Goal: Find contact information: Find contact information

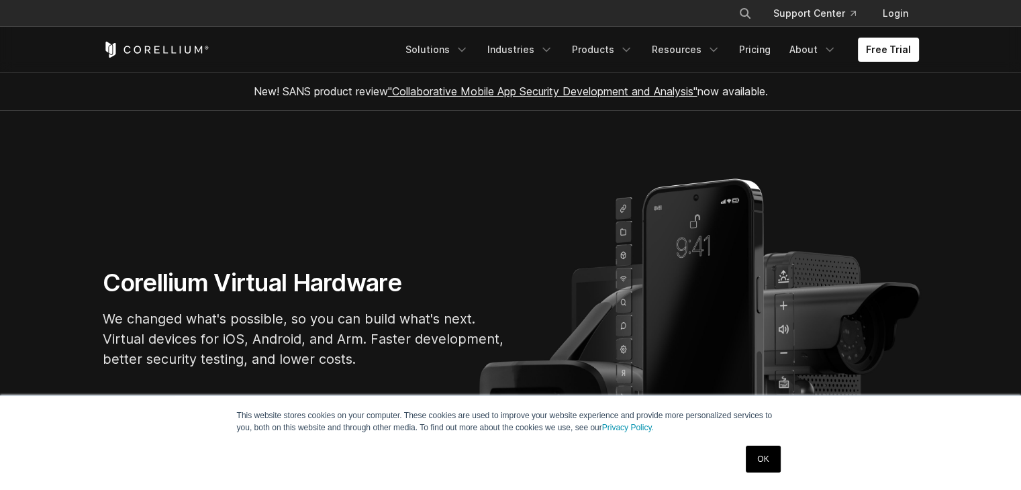
click at [768, 466] on link "OK" at bounding box center [763, 459] width 34 height 27
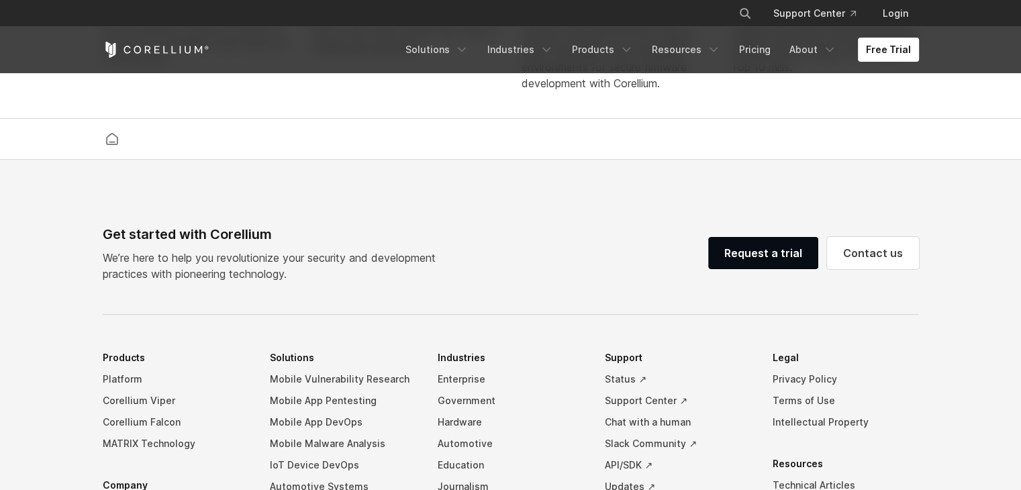
scroll to position [3169, 0]
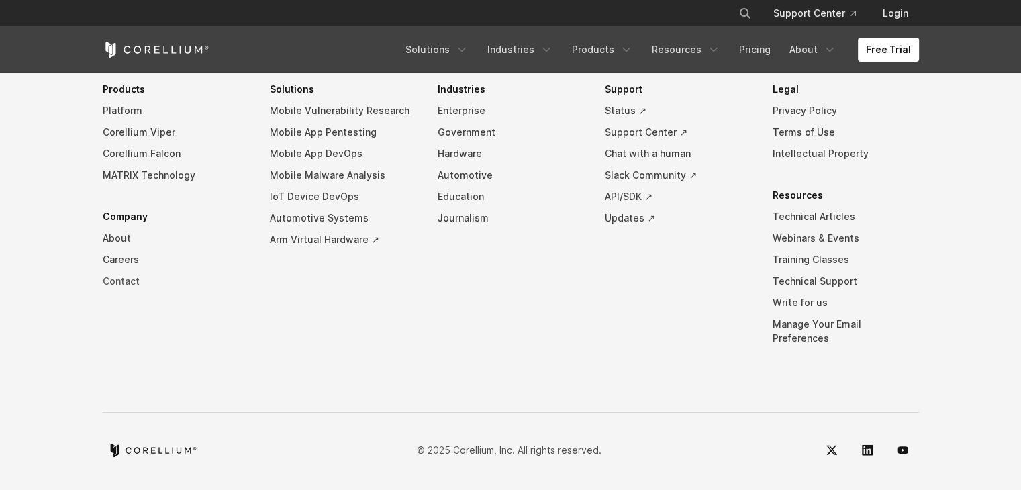
click at [129, 291] on link "Contact" at bounding box center [176, 281] width 146 height 21
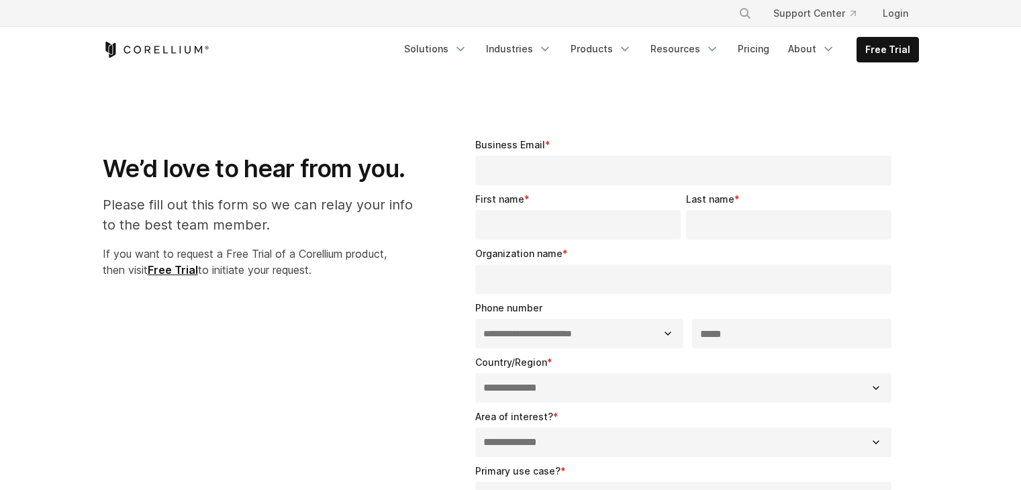
select select "**"
click at [144, 30] on div "Free Trial Solutions" at bounding box center [511, 50] width 816 height 46
click at [185, 49] on icon "Corellium Home" at bounding box center [156, 50] width 107 height 16
